Goal: Information Seeking & Learning: Learn about a topic

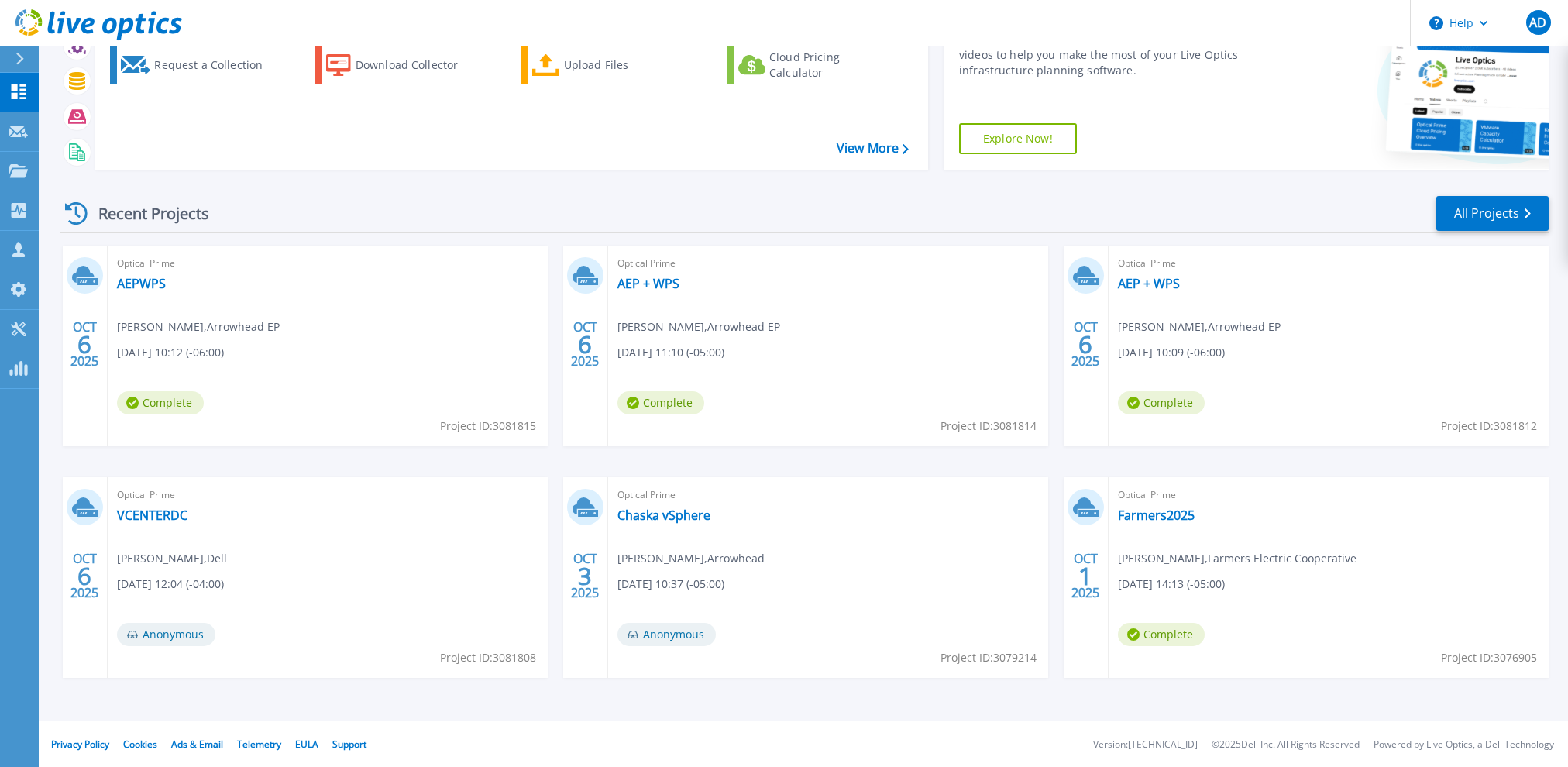
scroll to position [91, 0]
click at [1477, 205] on link "All Projects" at bounding box center [1493, 212] width 112 height 35
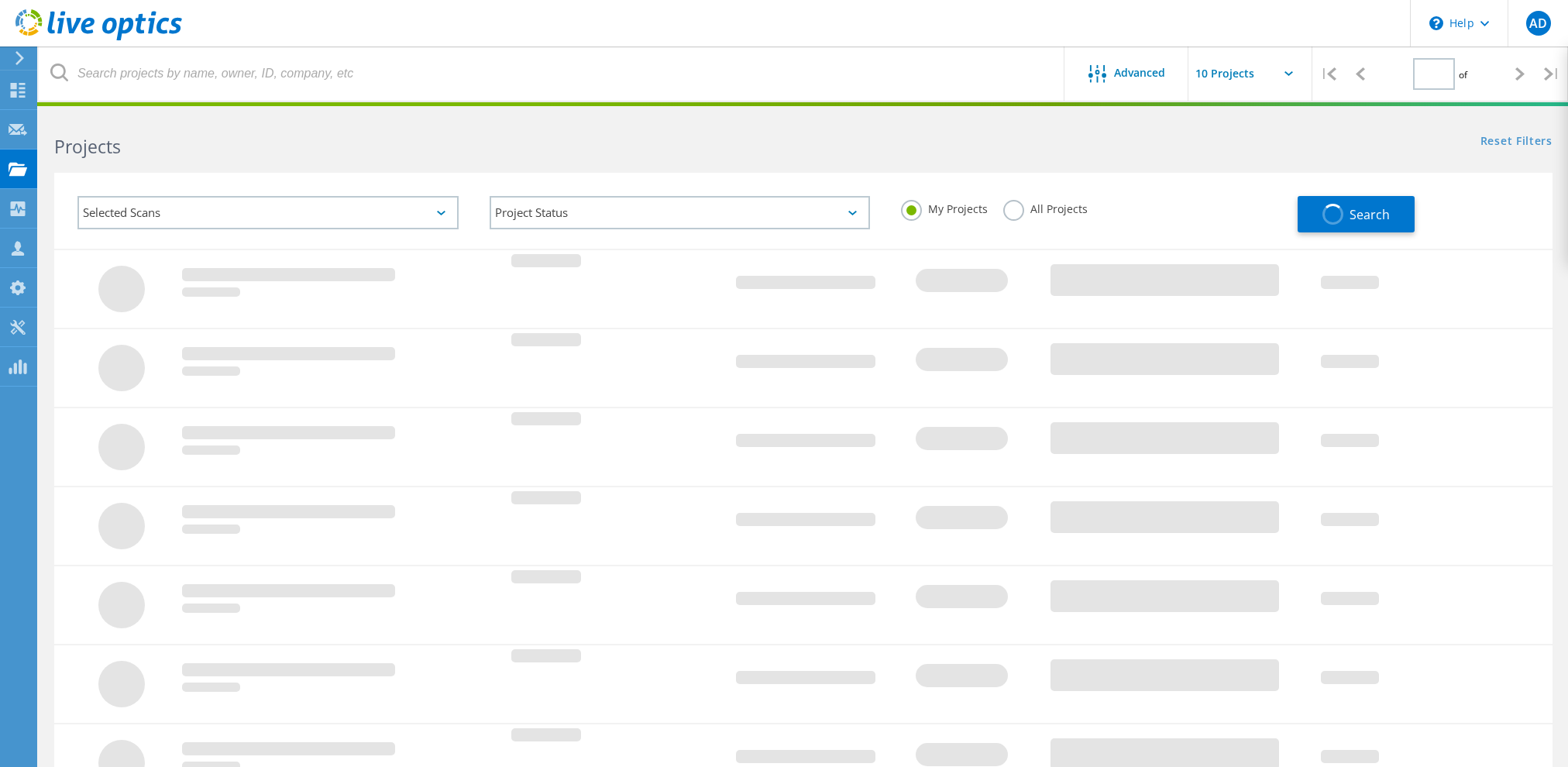
type input "1"
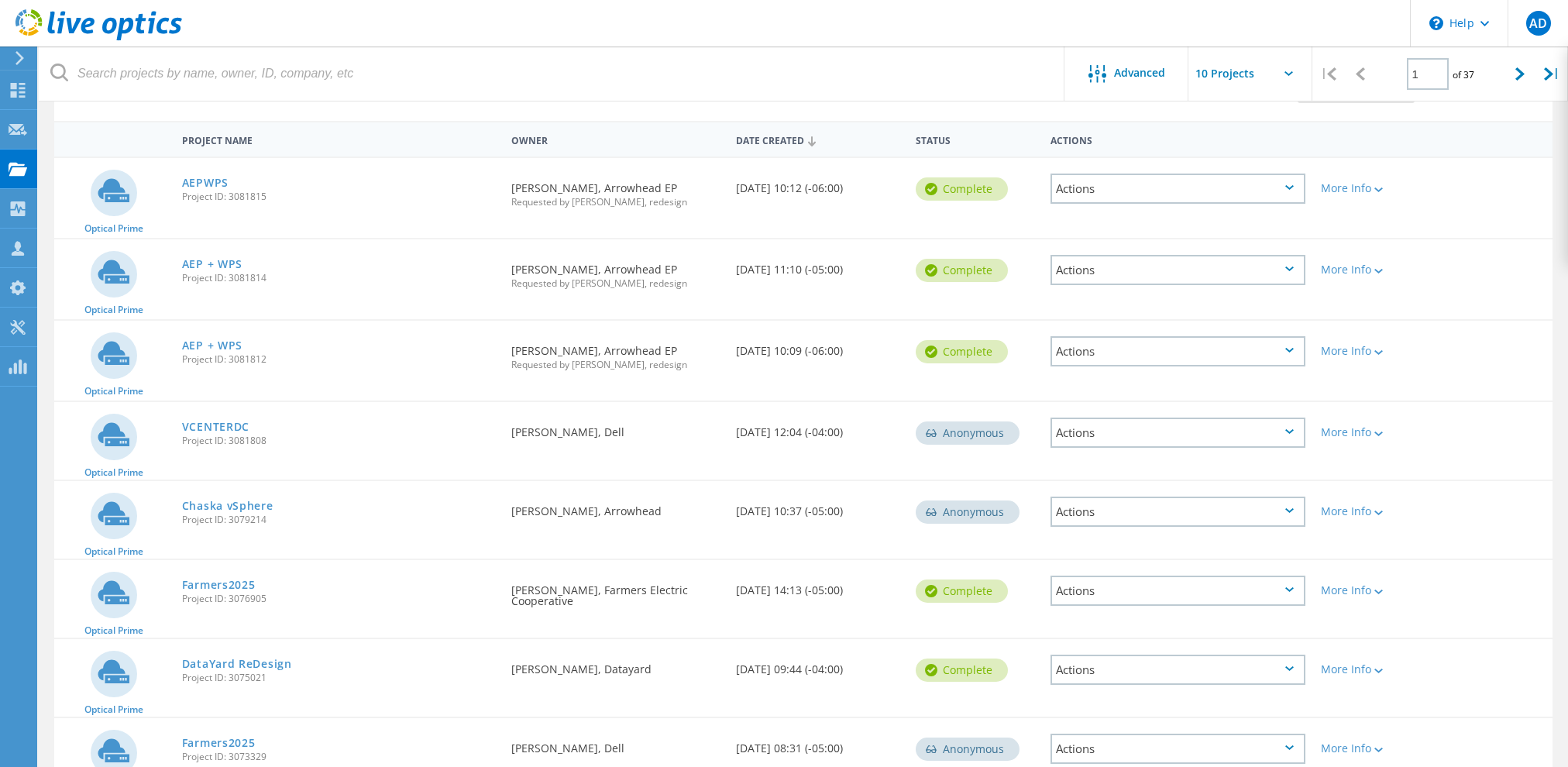
scroll to position [155, 0]
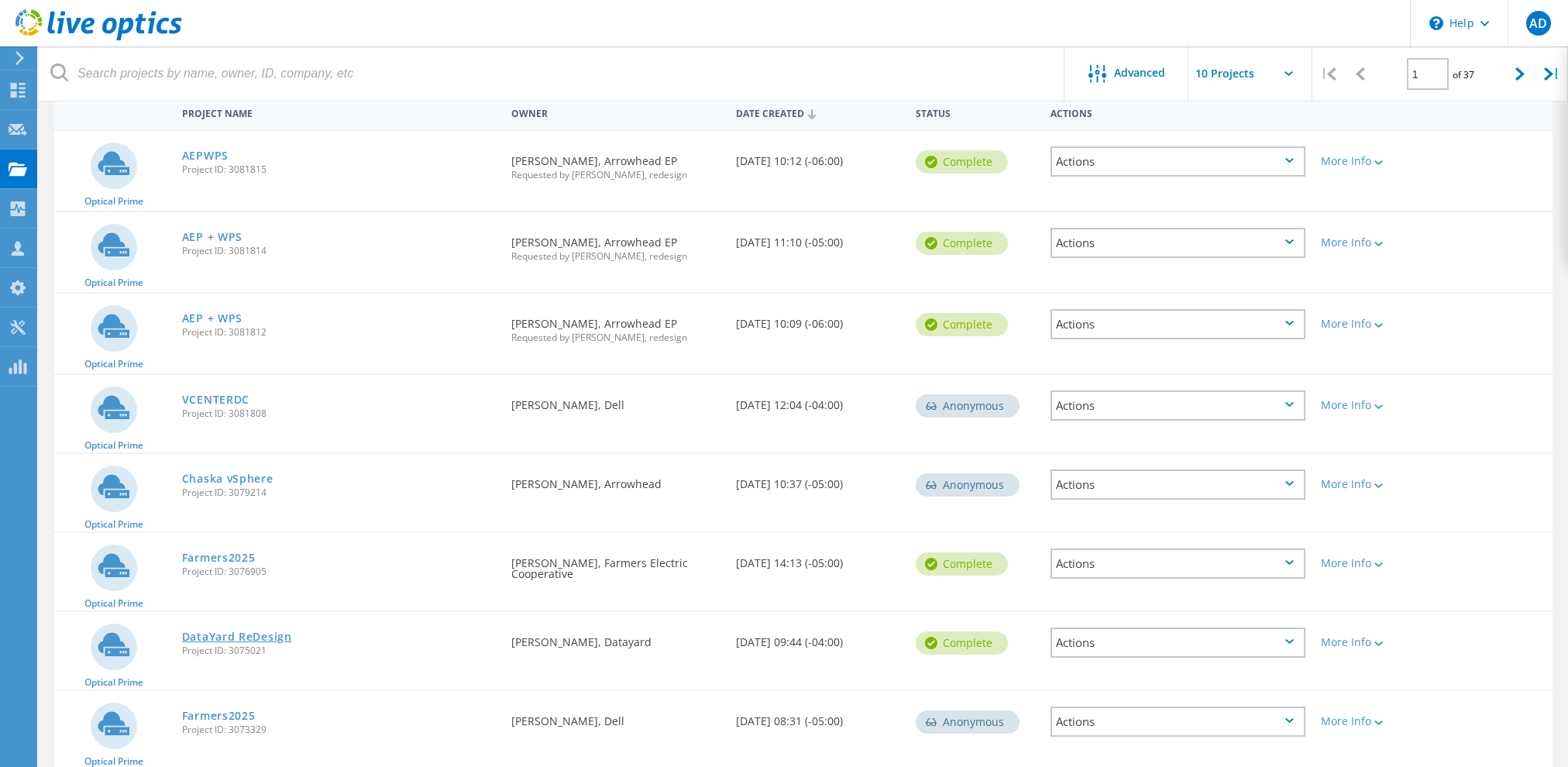
click at [263, 633] on link "DataYard ReDesign" at bounding box center [237, 637] width 110 height 11
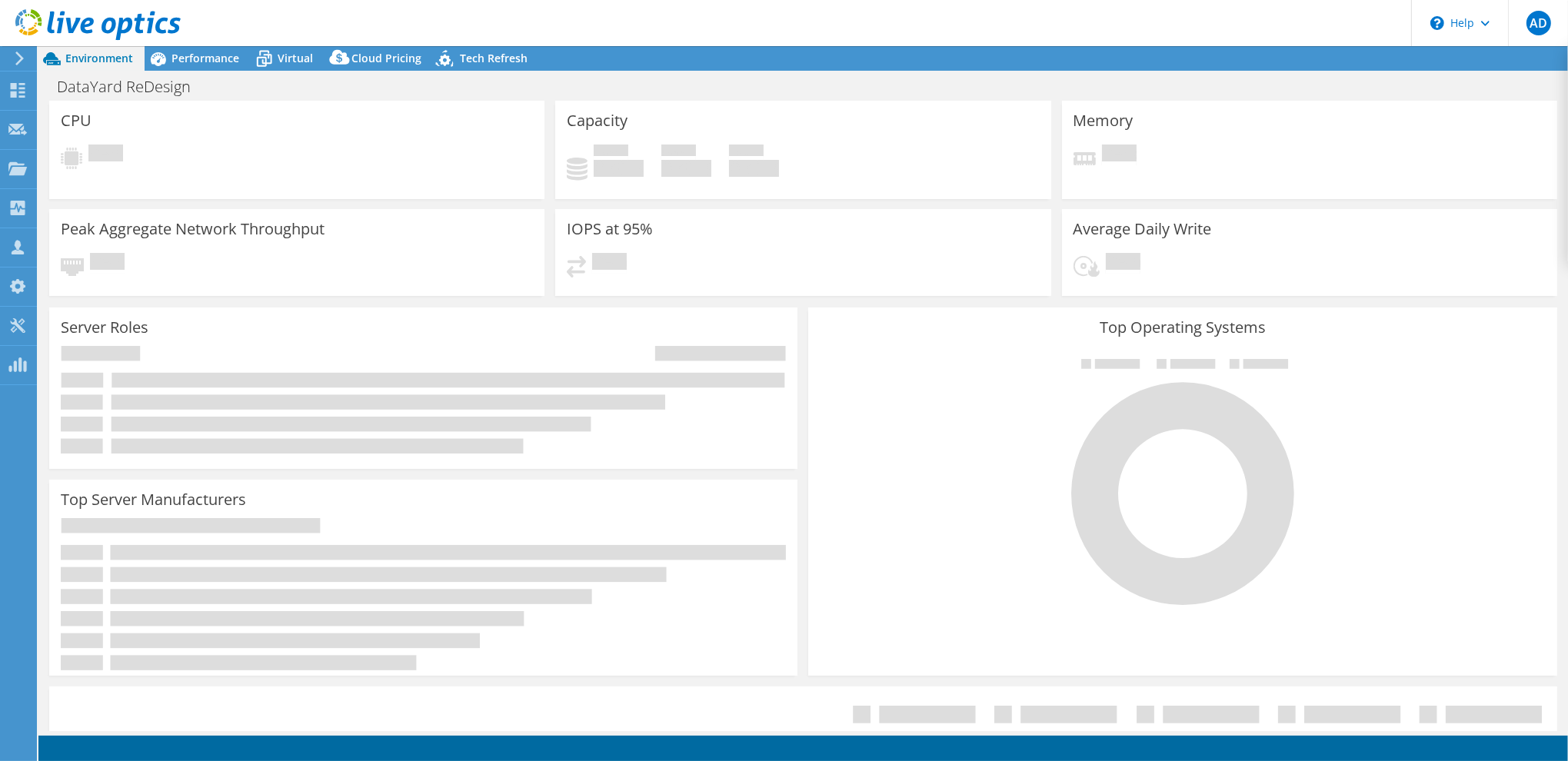
select select "USD"
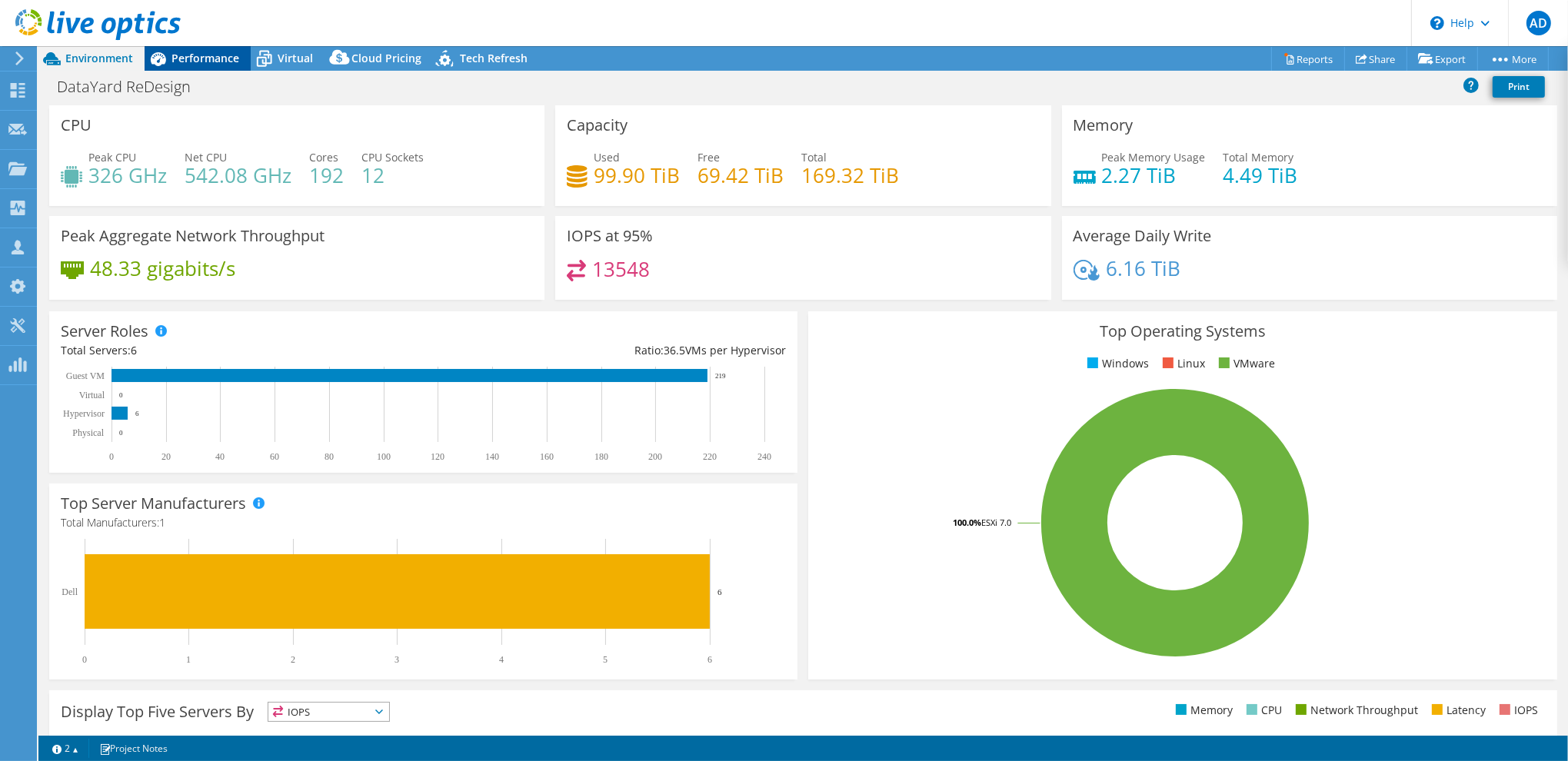
click at [196, 54] on span "Performance" at bounding box center [205, 57] width 68 height 14
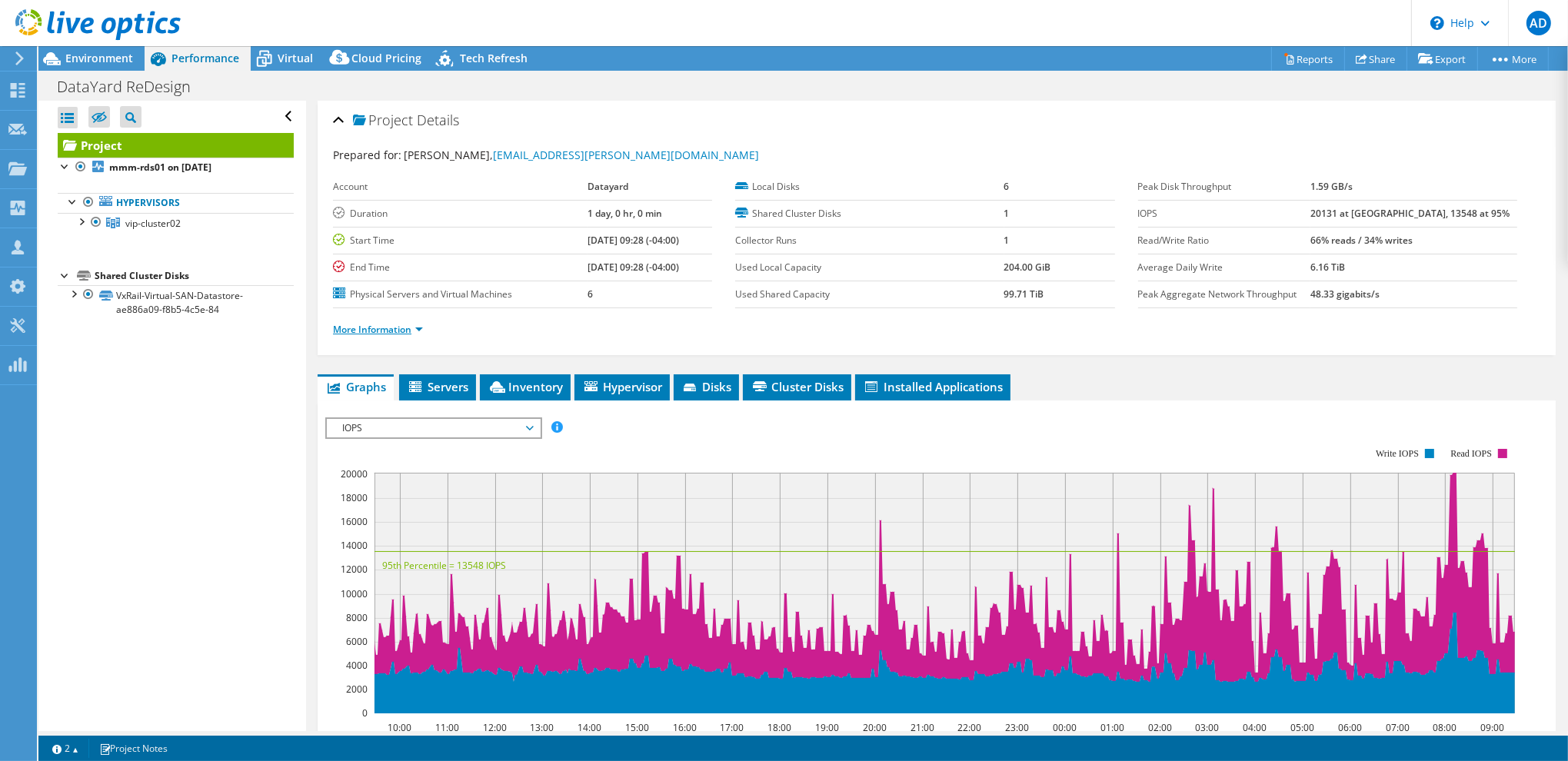
click at [381, 331] on link "More Information" at bounding box center [378, 330] width 90 height 13
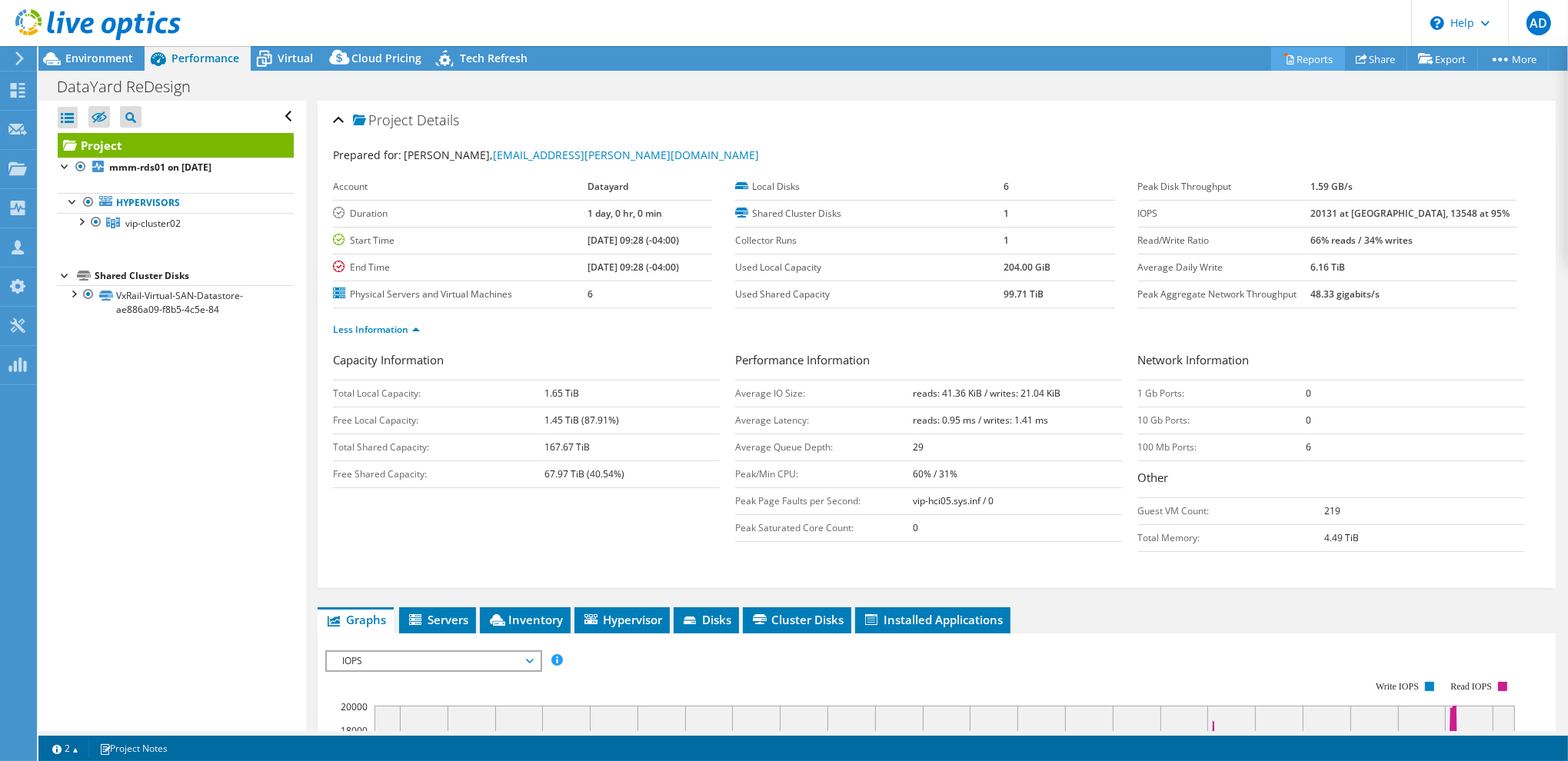
click at [1312, 60] on link "Reports" at bounding box center [1308, 59] width 74 height 23
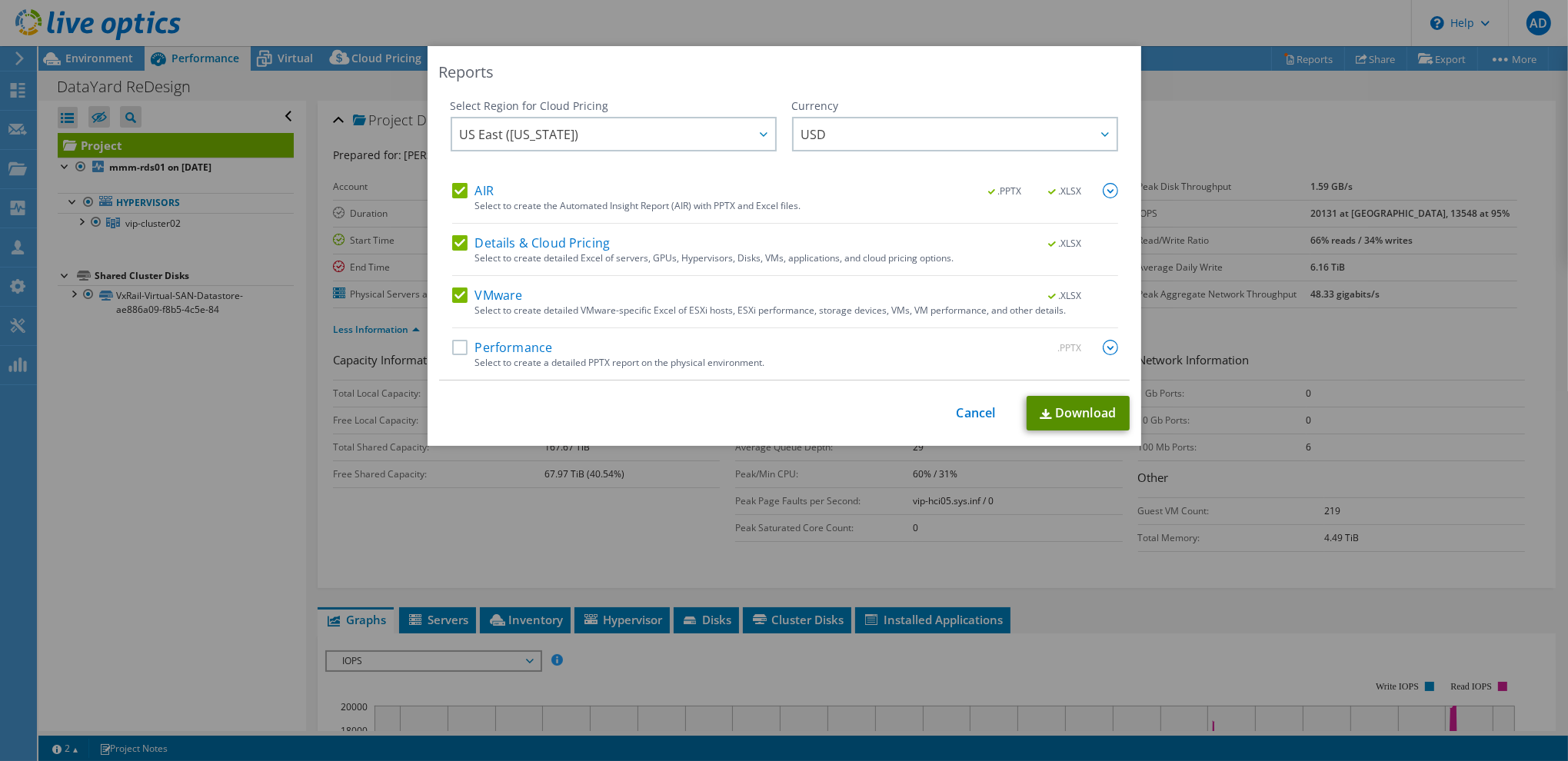
click at [1063, 407] on link "Download" at bounding box center [1078, 413] width 103 height 34
click at [994, 70] on div "Reports" at bounding box center [784, 72] width 691 height 22
click at [978, 414] on link "Cancel" at bounding box center [976, 413] width 39 height 14
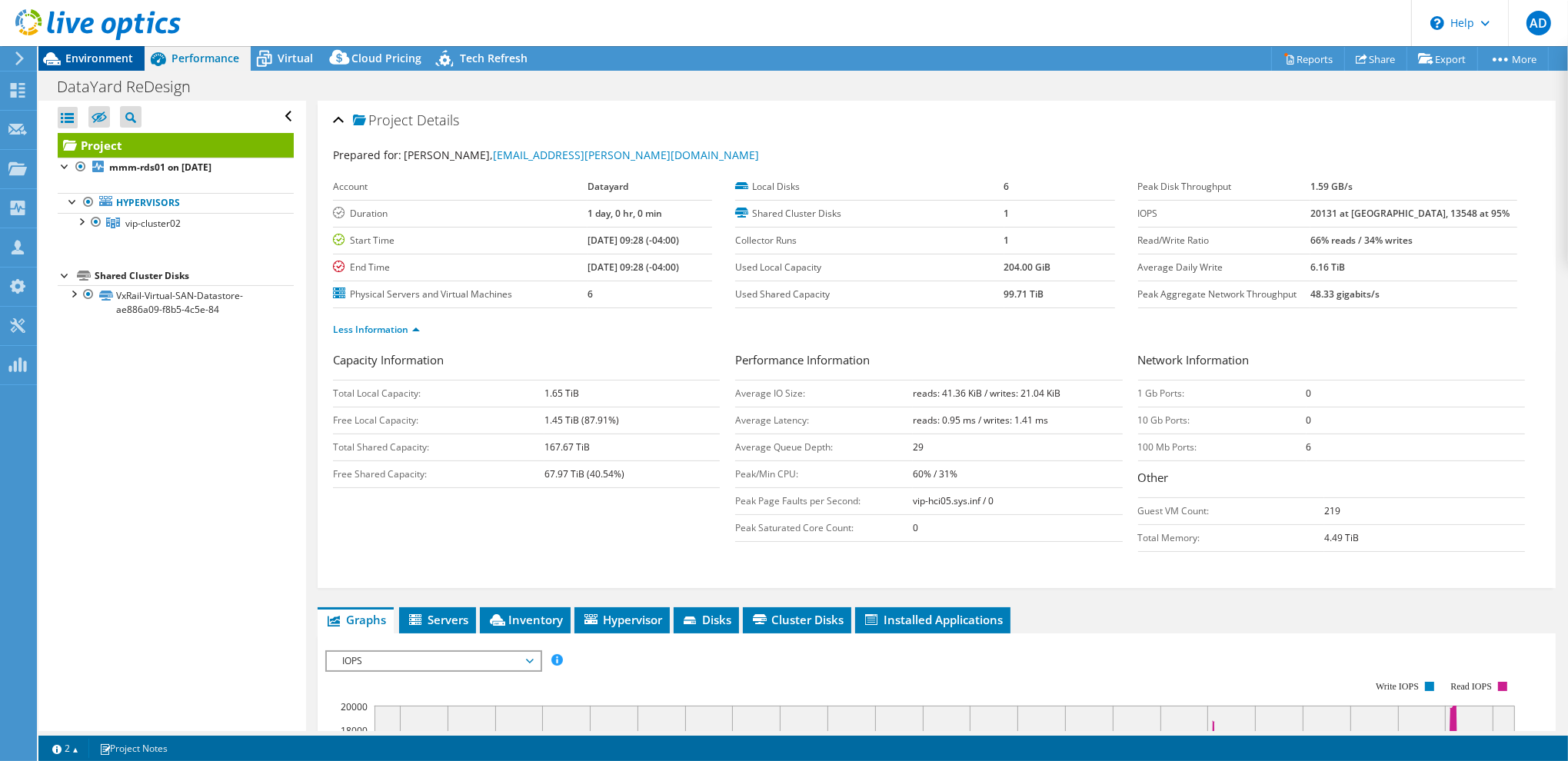
click at [105, 60] on span "Environment" at bounding box center [99, 57] width 68 height 14
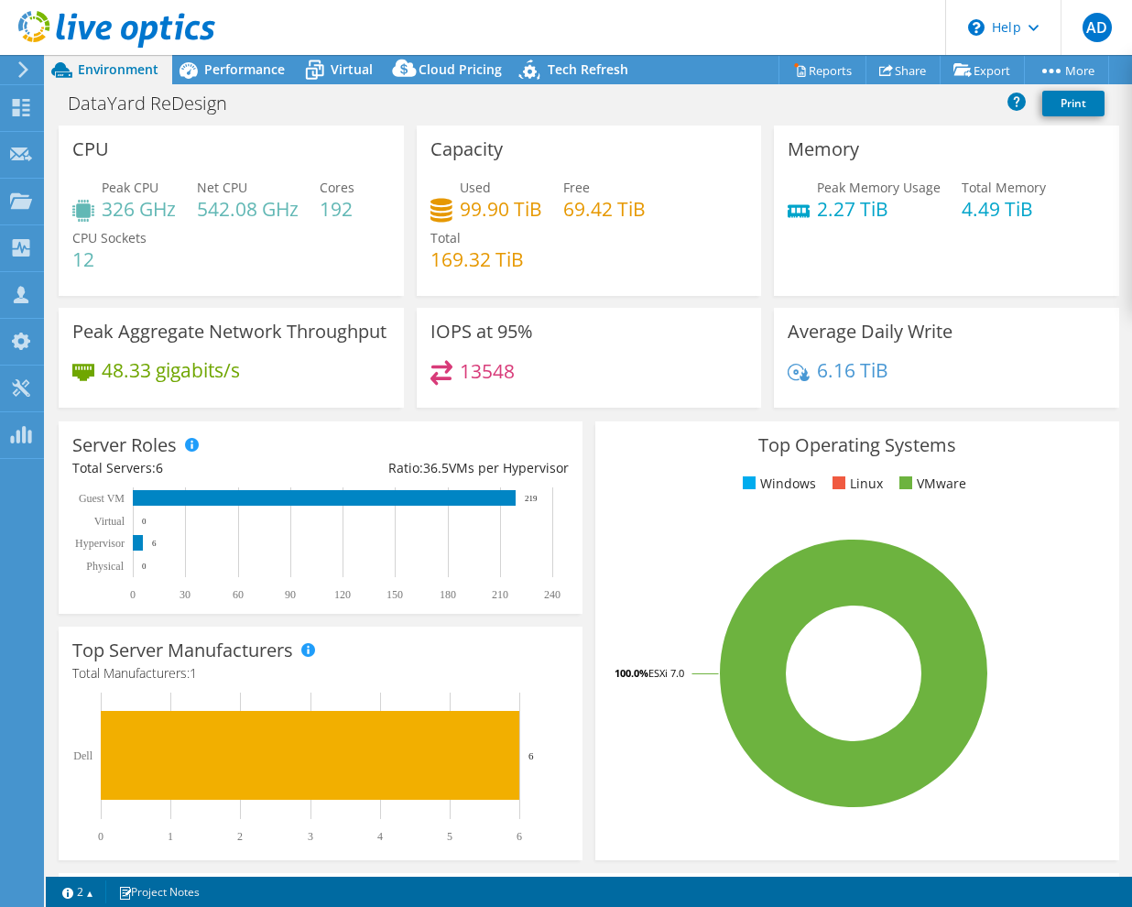
click at [636, 408] on div "IOPS at 95% 13548" at bounding box center [589, 358] width 345 height 100
click at [238, 74] on span "Performance" at bounding box center [244, 68] width 81 height 17
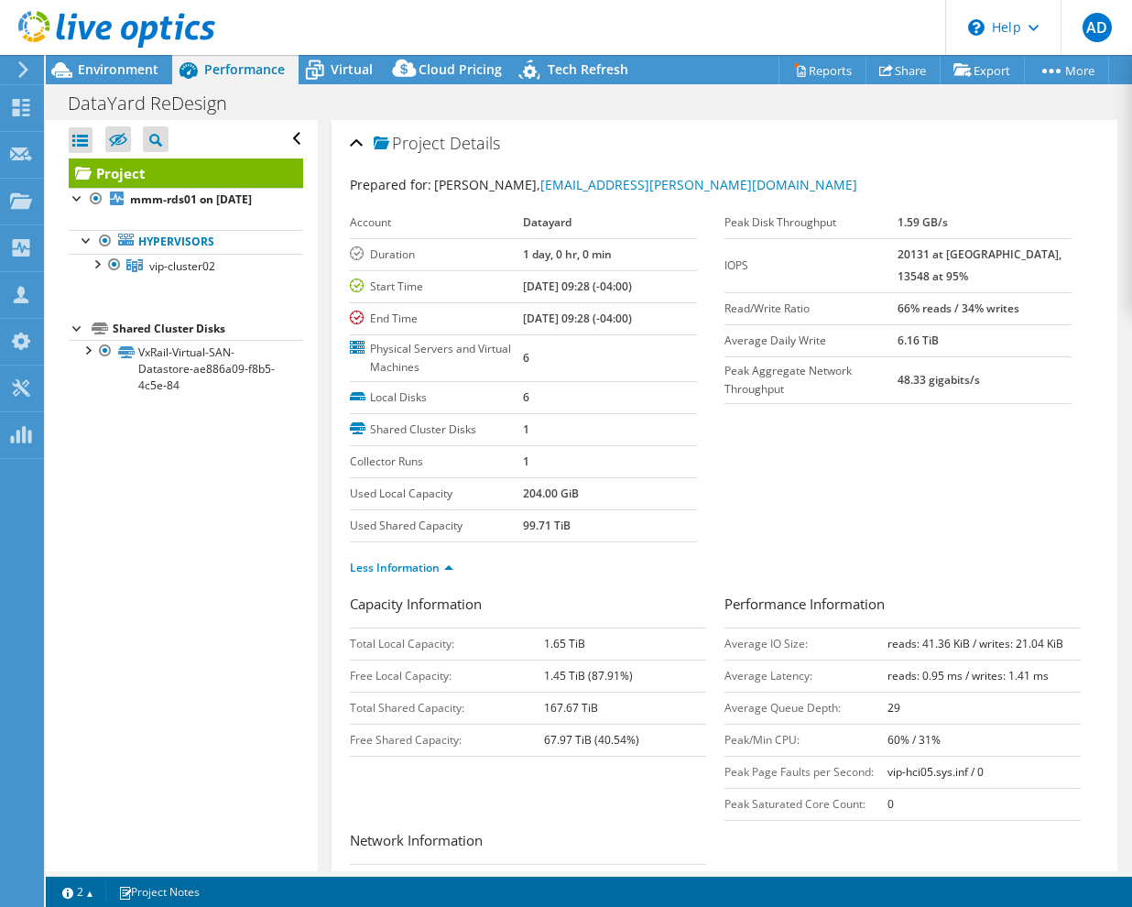
click at [397, 151] on span "Project" at bounding box center [409, 144] width 71 height 18
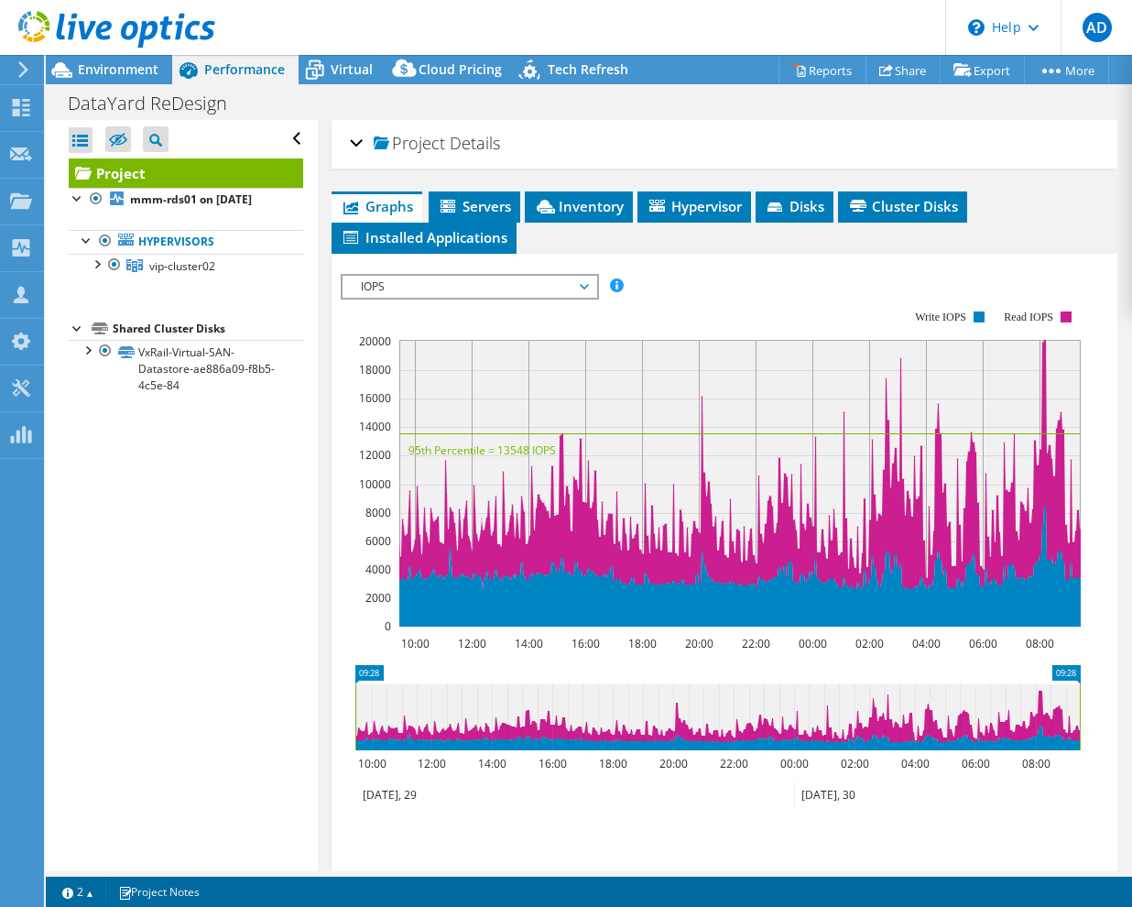
click at [487, 287] on span "IOPS" at bounding box center [469, 287] width 235 height 22
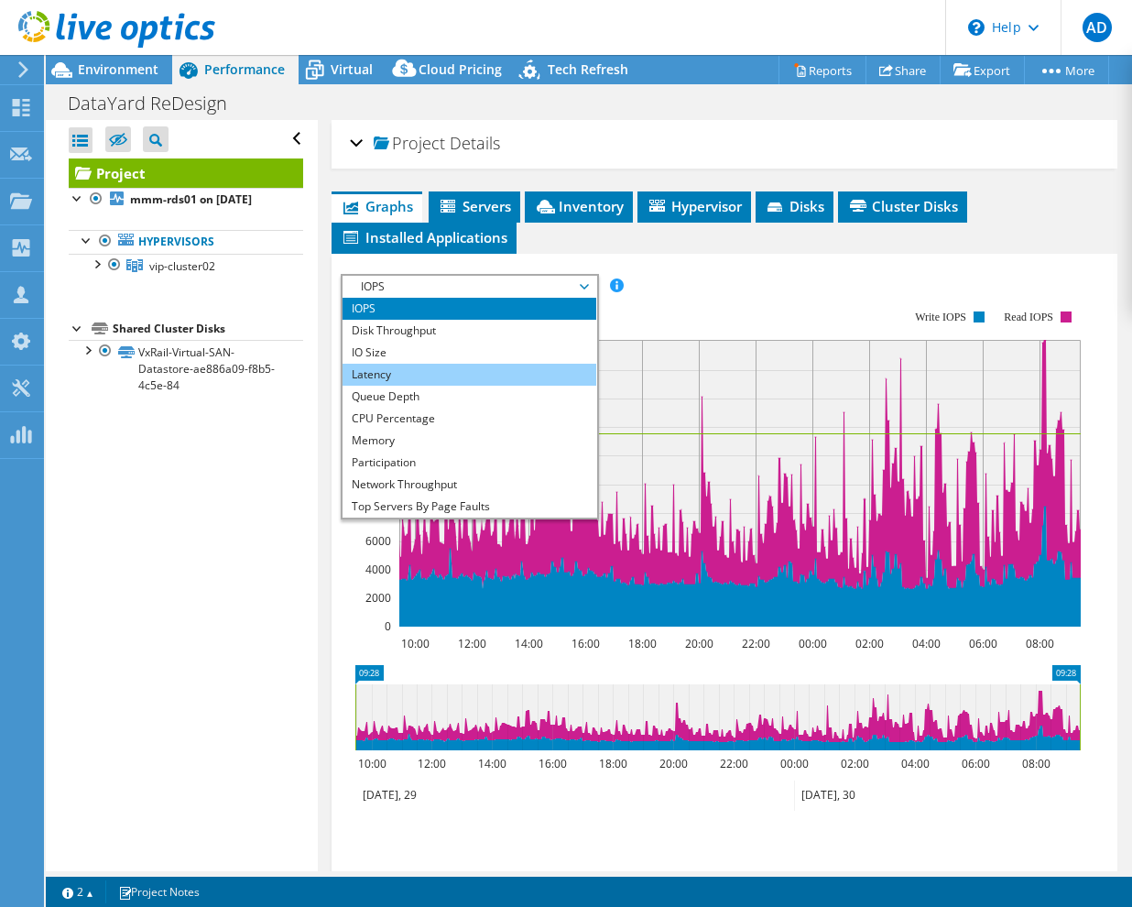
click at [389, 371] on li "Latency" at bounding box center [470, 375] width 254 height 22
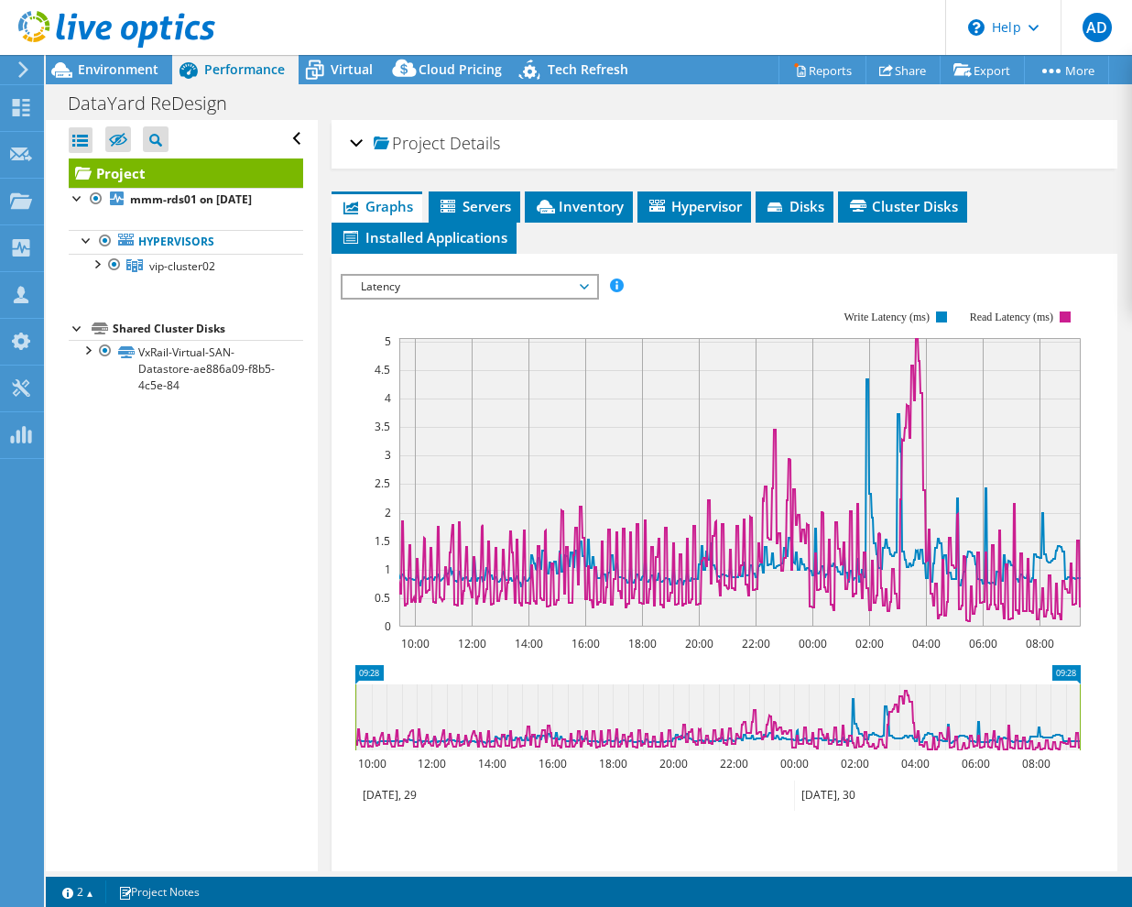
click at [774, 287] on rect at bounding box center [711, 468] width 740 height 366
click at [542, 286] on span "Latency" at bounding box center [469, 287] width 235 height 22
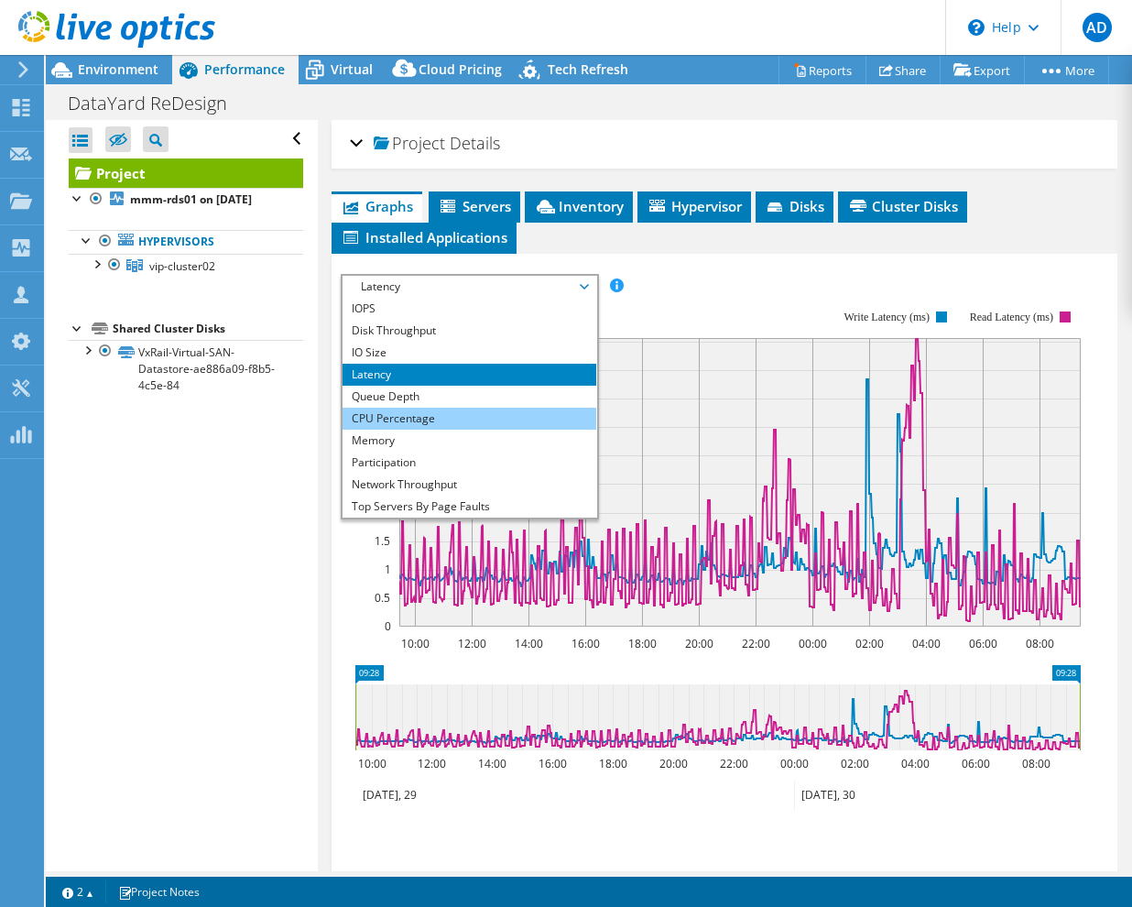
click at [440, 414] on li "CPU Percentage" at bounding box center [470, 419] width 254 height 22
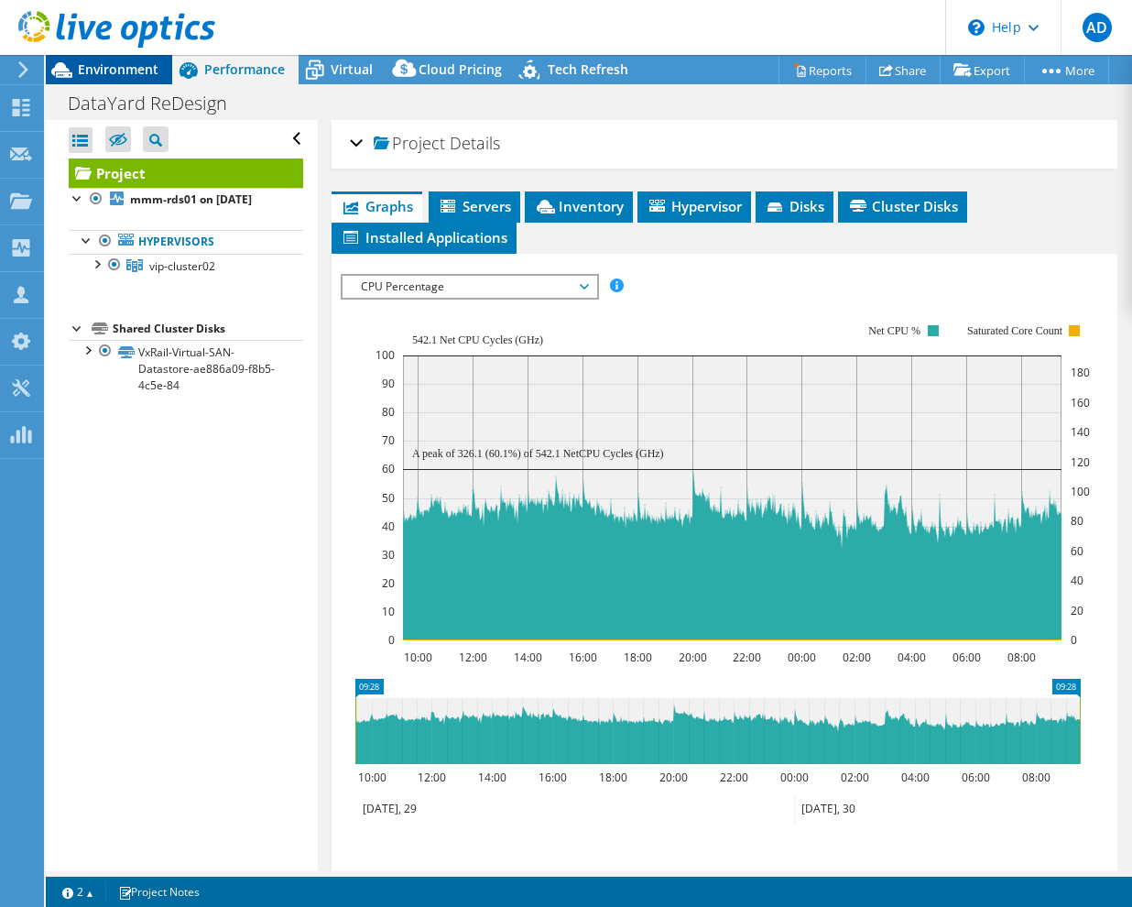
click at [110, 69] on span "Environment" at bounding box center [118, 68] width 81 height 17
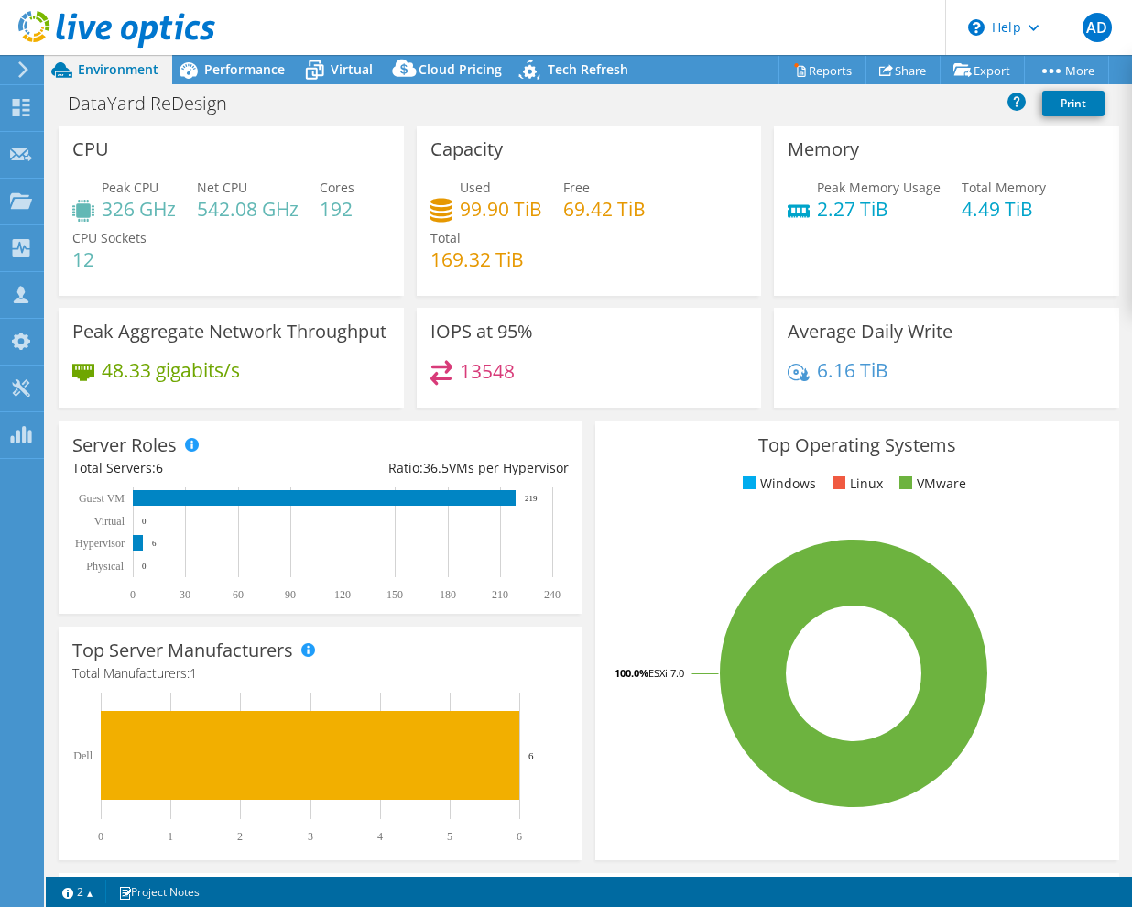
click at [436, 111] on div "DataYard ReDesign Print" at bounding box center [589, 103] width 1087 height 34
click at [689, 111] on div "DataYard ReDesign Print" at bounding box center [589, 103] width 1087 height 34
click at [843, 116] on div "DataYard ReDesign Print" at bounding box center [589, 103] width 1087 height 34
click at [234, 60] on span "Performance" at bounding box center [244, 68] width 81 height 17
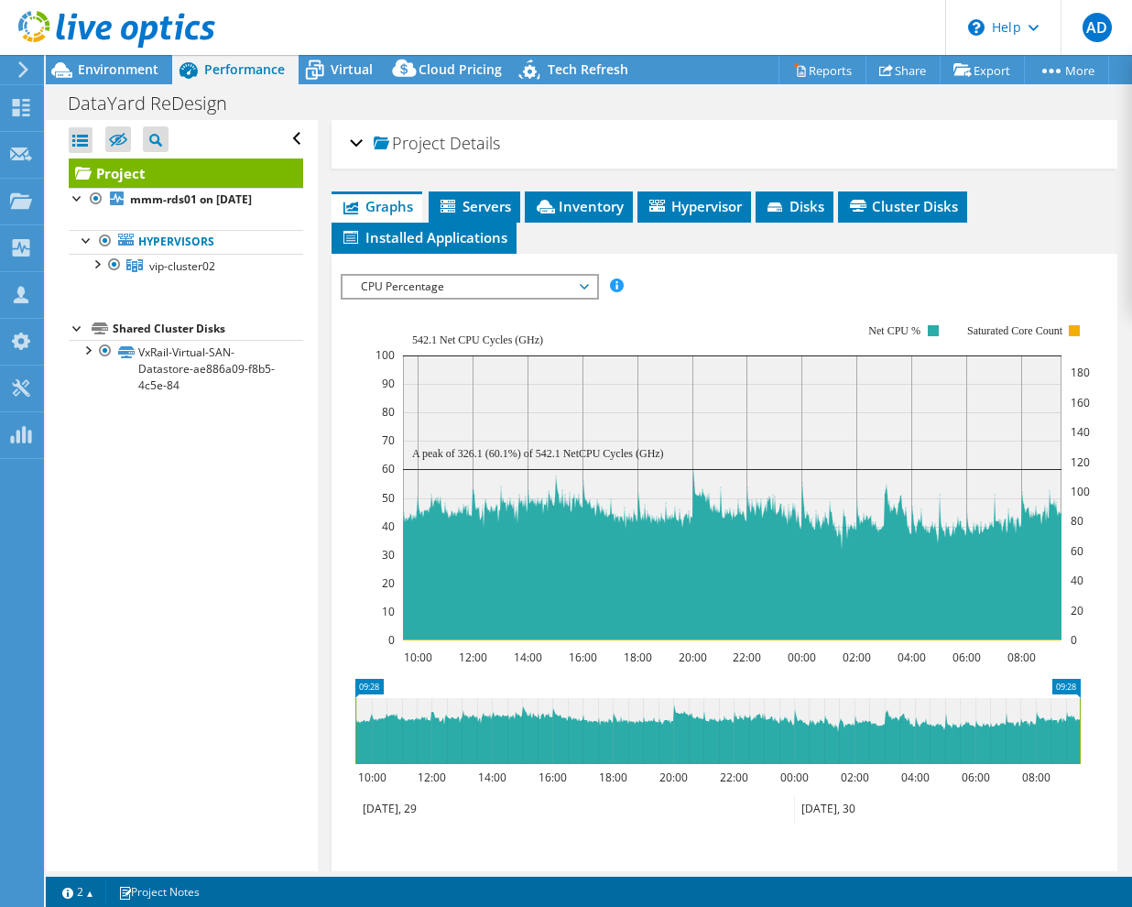
click at [404, 141] on span "Project" at bounding box center [409, 144] width 71 height 18
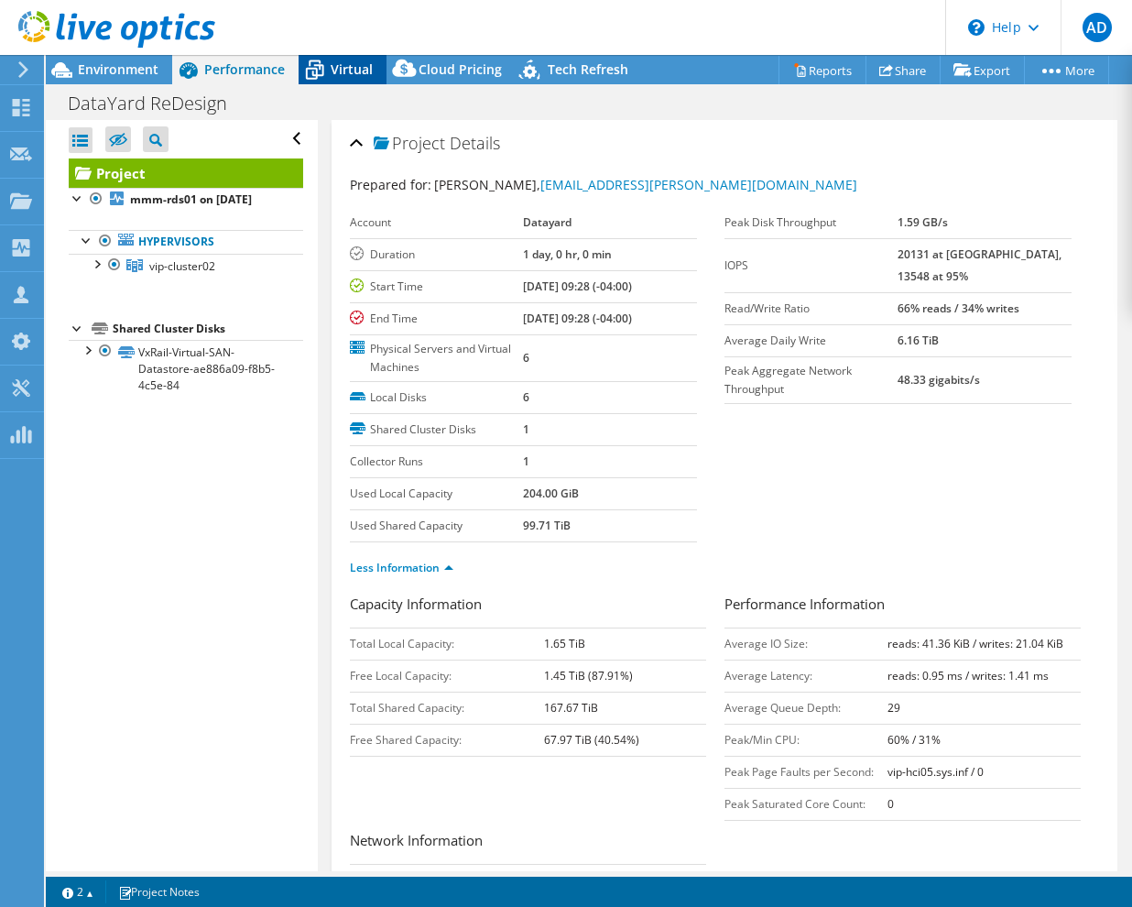
click at [346, 65] on span "Virtual" at bounding box center [352, 68] width 42 height 17
